Goal: Find specific page/section: Find specific page/section

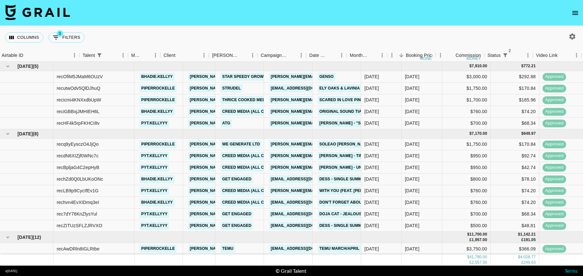
scroll to position [0, 55]
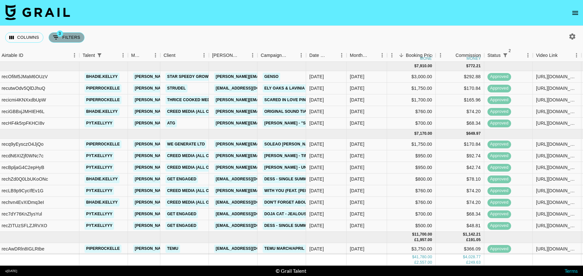
click at [70, 38] on button "3 Filters" at bounding box center [67, 37] width 36 height 10
select select "status"
select select "isNotAnyOf"
select select "status"
select select "isNotAnyOf"
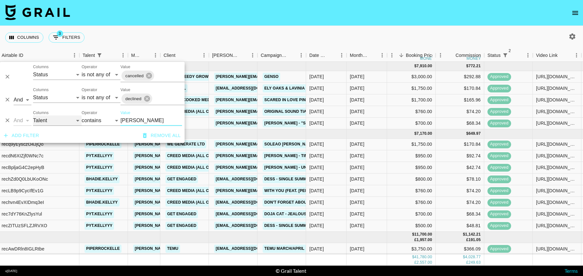
click at [50, 123] on select "Grail Platform ID Airtable ID Talent Manager Client [PERSON_NAME] Campaign (Typ…" at bounding box center [57, 121] width 49 height 10
select select "bookerId"
select select "is"
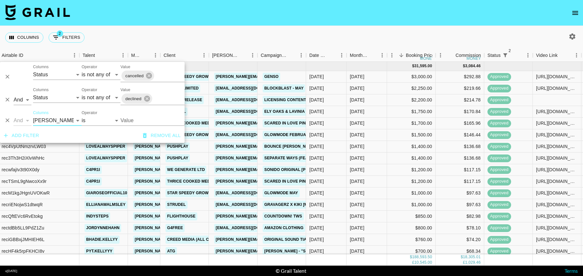
drag, startPoint x: 50, startPoint y: 123, endPoint x: 133, endPoint y: 121, distance: 82.2
click at [133, 121] on input "Value" at bounding box center [163, 121] width 87 height 10
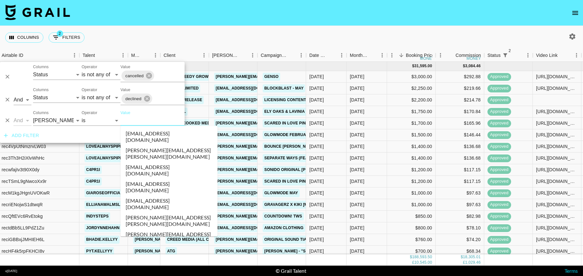
click at [133, 121] on input "Value" at bounding box center [163, 121] width 87 height 10
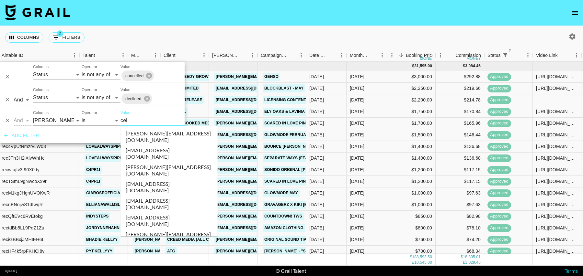
type input "celi"
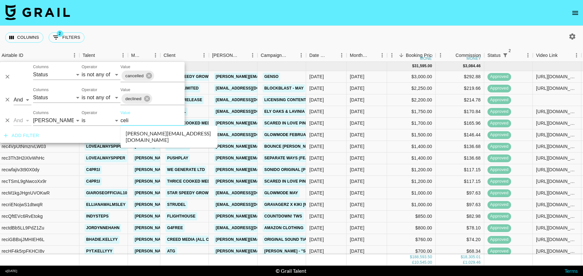
click at [149, 135] on li "[PERSON_NAME][EMAIL_ADDRESS][DOMAIN_NAME]" at bounding box center [168, 137] width 97 height 17
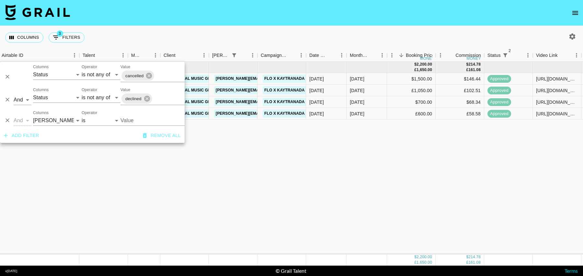
type input "[PERSON_NAME][EMAIL_ADDRESS][DOMAIN_NAME]"
click at [352, 140] on div "[DATE] ( 4 ) $ 2,200.00 £ 1,650.00 $ 214.78 £ 161.08 rec2uqFXFth2fLttO princess…" at bounding box center [494, 158] width 1099 height 193
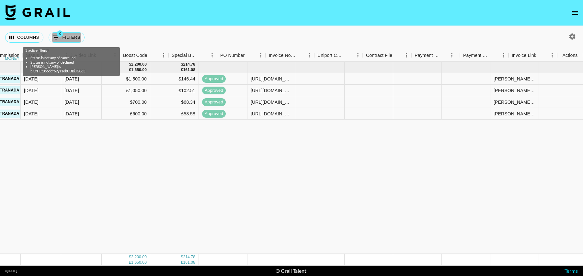
scroll to position [0, 516]
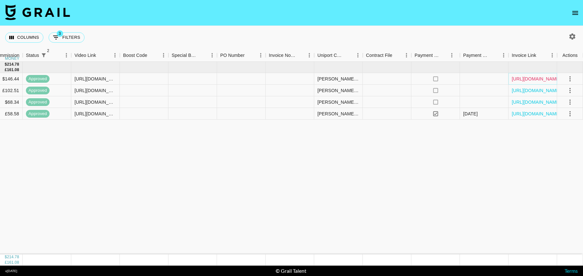
click at [522, 79] on link "[URL][DOMAIN_NAME]" at bounding box center [535, 79] width 49 height 6
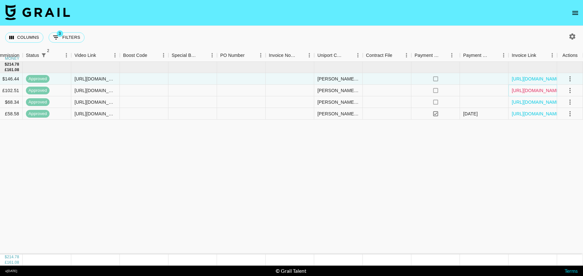
click at [516, 91] on link "[URL][DOMAIN_NAME]" at bounding box center [535, 90] width 49 height 6
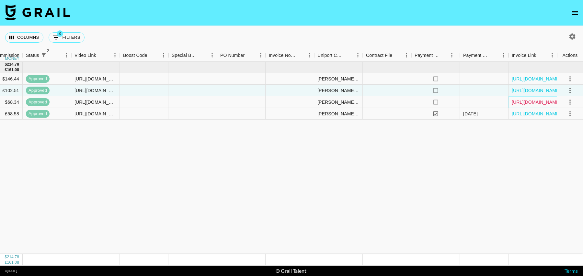
click at [524, 100] on link "[URL][DOMAIN_NAME]" at bounding box center [535, 102] width 49 height 6
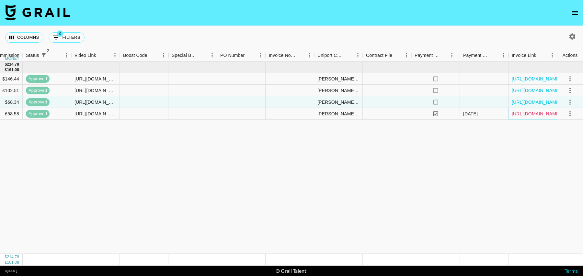
click at [542, 114] on link "[URL][DOMAIN_NAME]" at bounding box center [535, 114] width 49 height 6
